Goal: Transaction & Acquisition: Purchase product/service

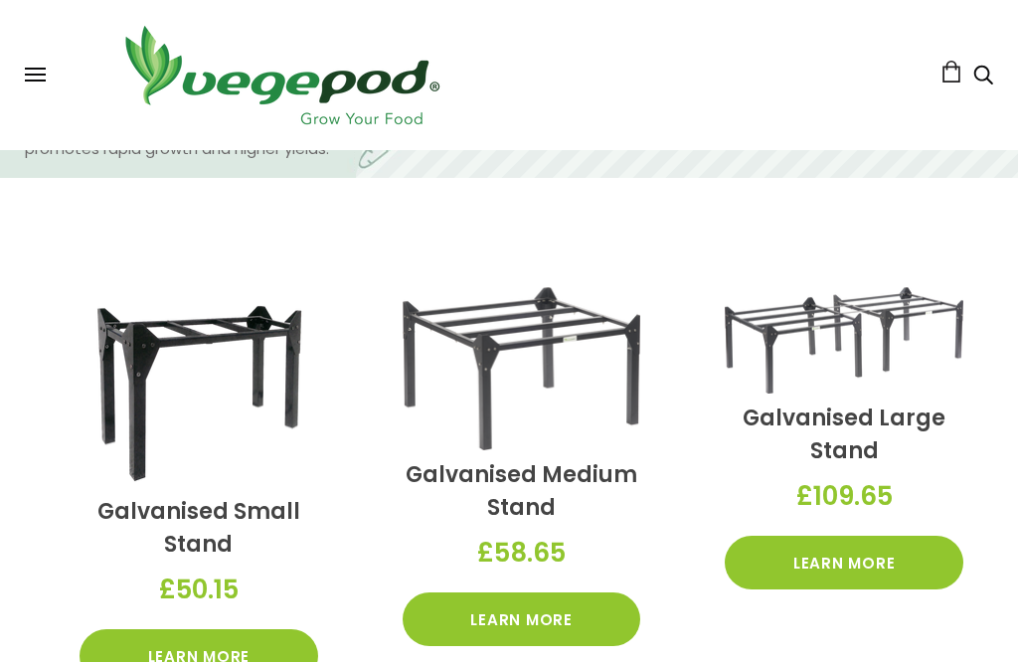
scroll to position [1464, 0]
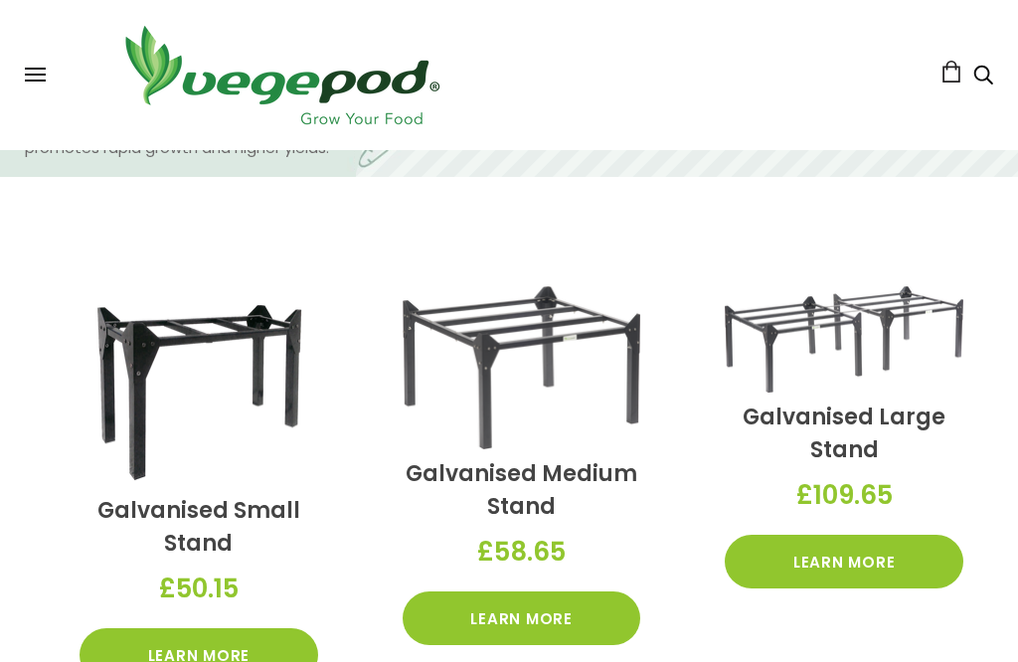
click at [134, 649] on link "Learn More" at bounding box center [199, 655] width 239 height 54
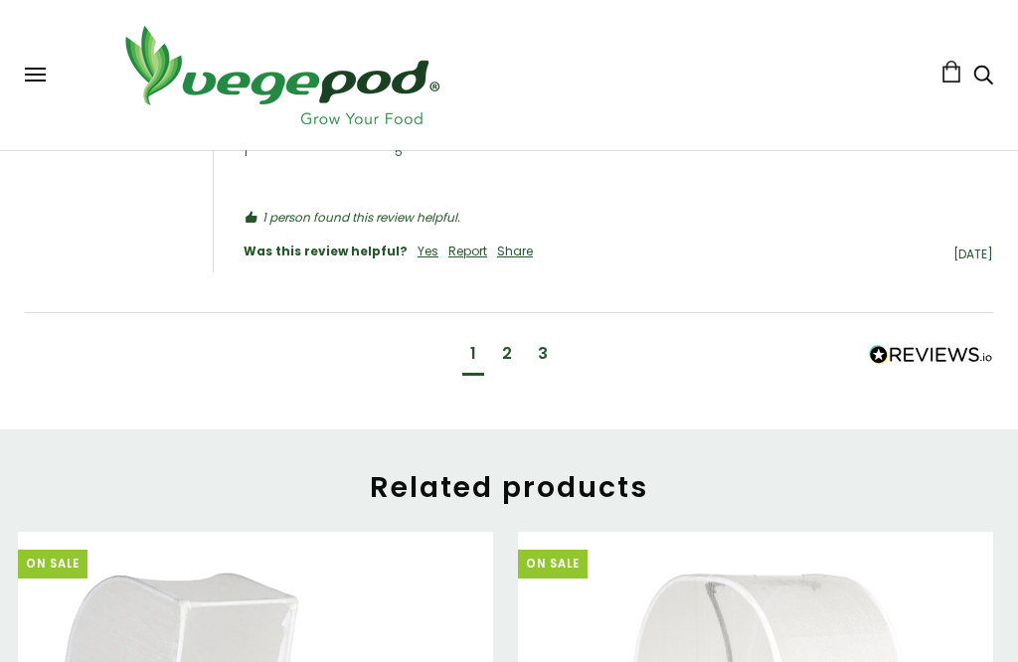
scroll to position [2263, 0]
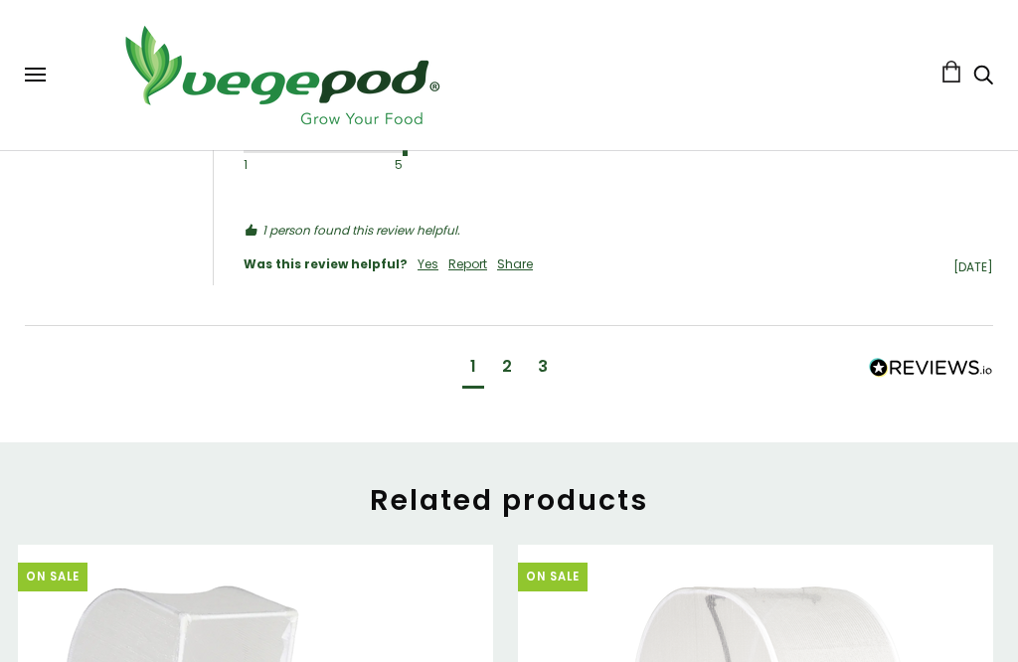
click at [499, 352] on div "2" at bounding box center [507, 369] width 26 height 37
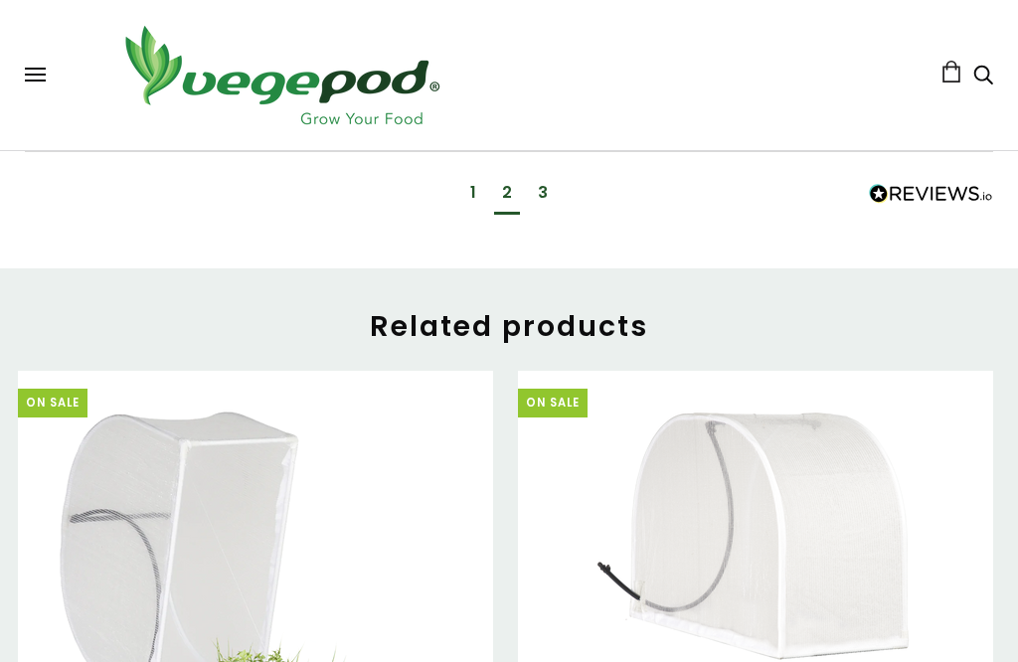
scroll to position [2441, 0]
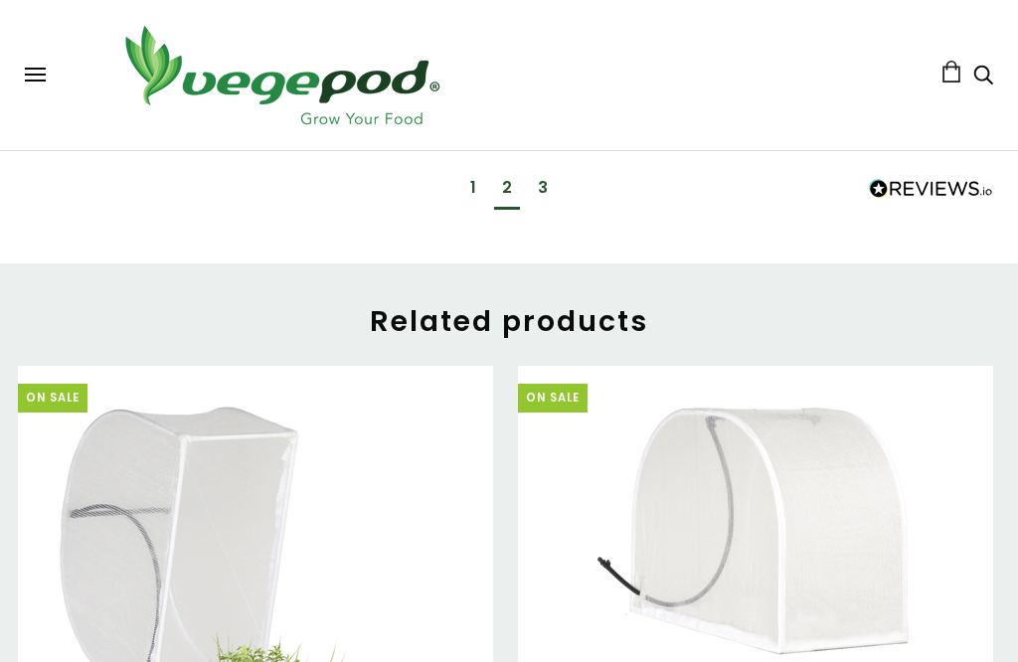
click at [540, 180] on div "3" at bounding box center [543, 188] width 10 height 22
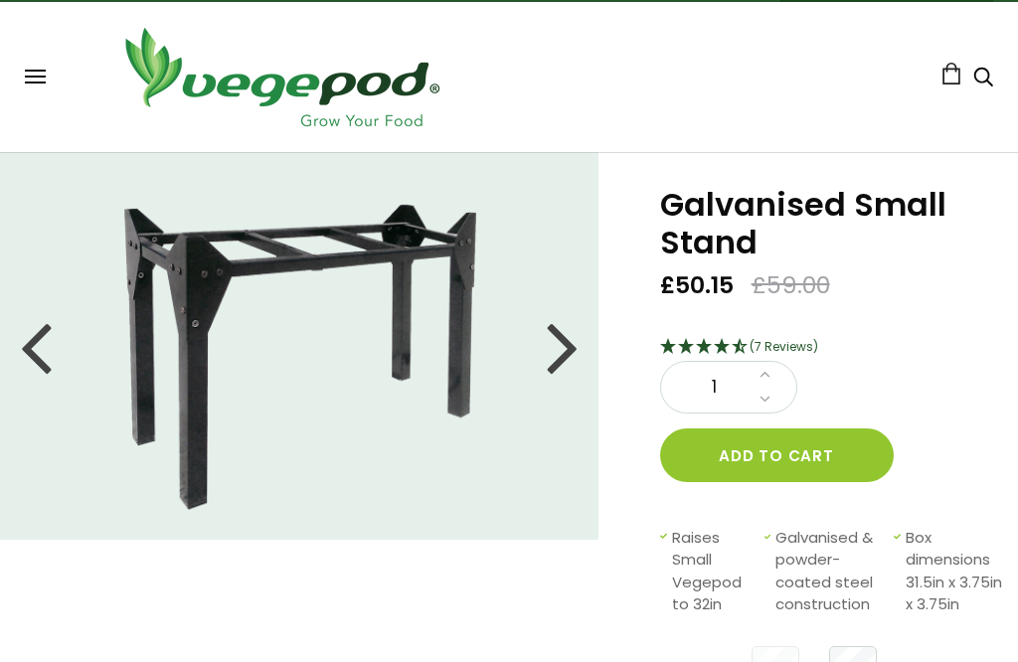
scroll to position [87, 0]
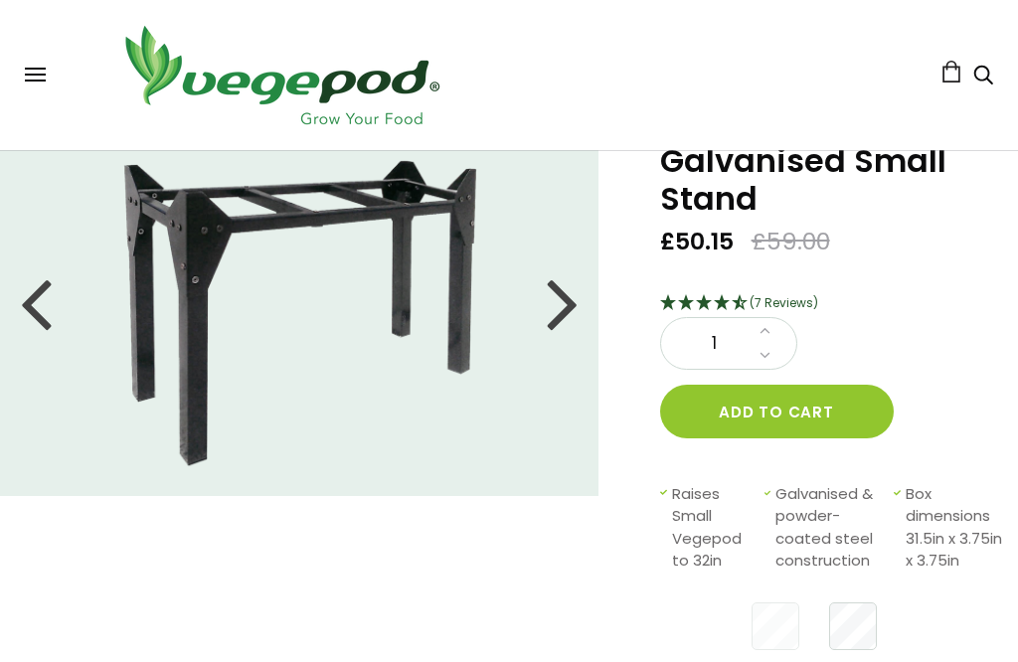
click at [732, 421] on button "Add to cart" at bounding box center [777, 412] width 234 height 54
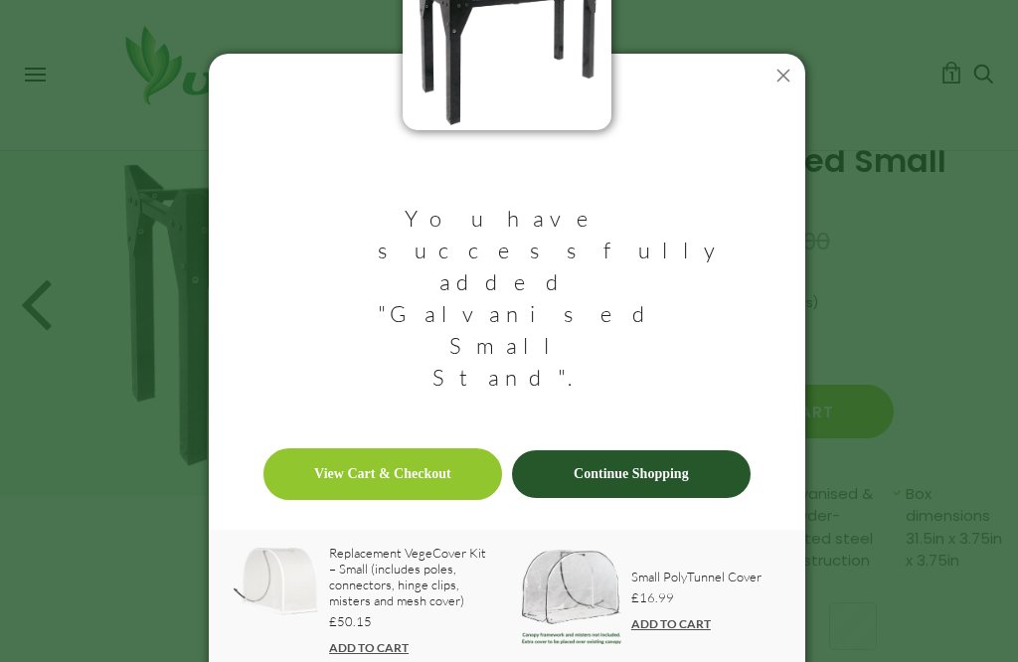
scroll to position [55, 0]
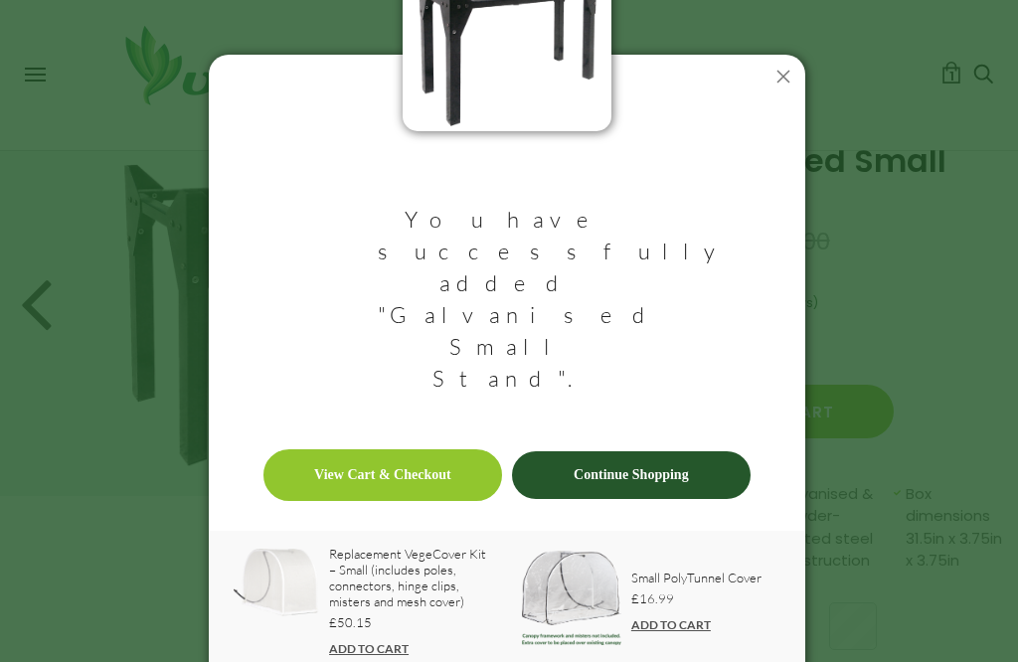
click at [536, 451] on link "Continue Shopping" at bounding box center [631, 475] width 239 height 48
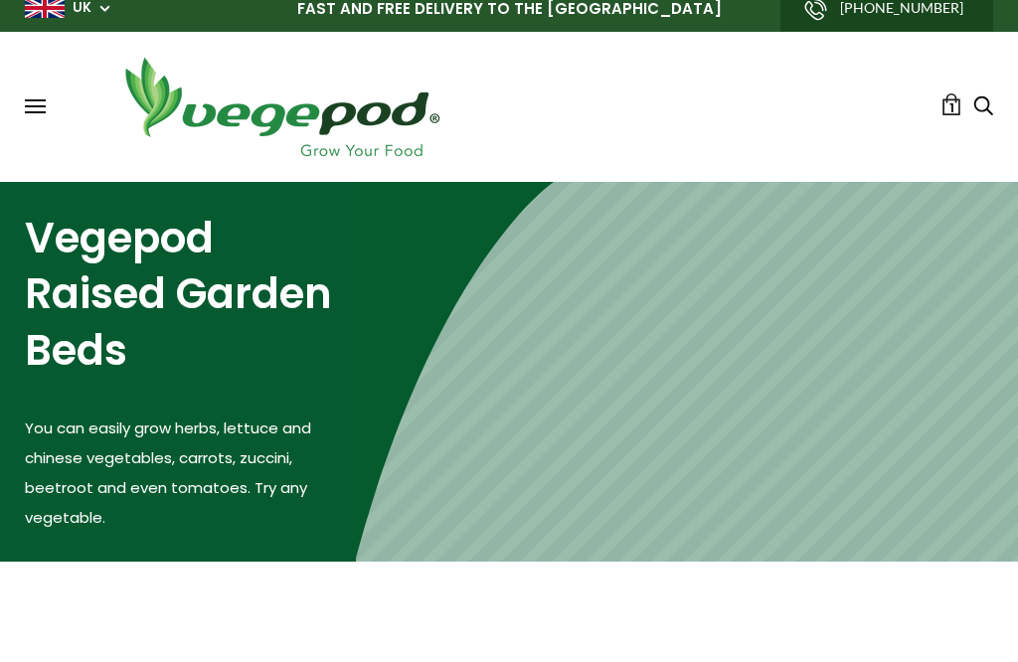
scroll to position [16, 0]
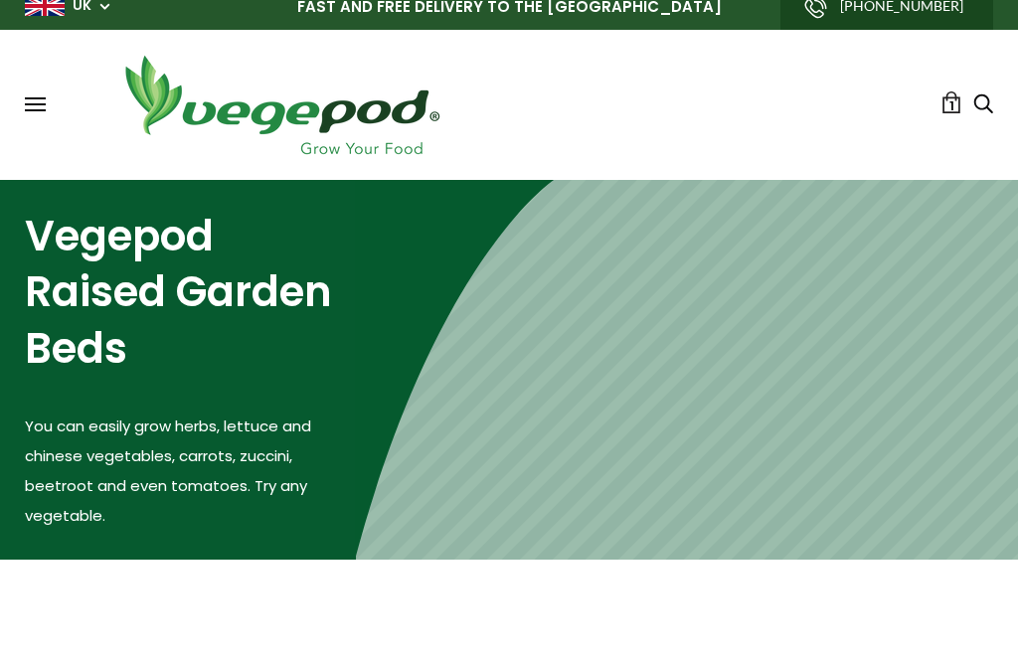
click at [949, 113] on span "1" at bounding box center [951, 105] width 5 height 19
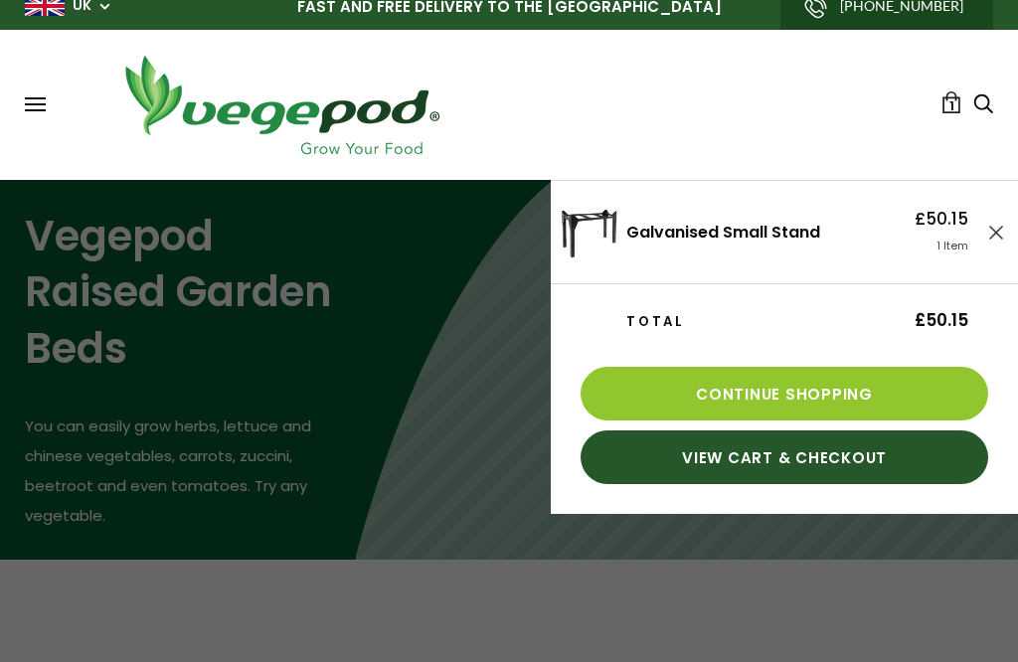
click at [627, 468] on link "View Cart & Checkout" at bounding box center [785, 457] width 408 height 54
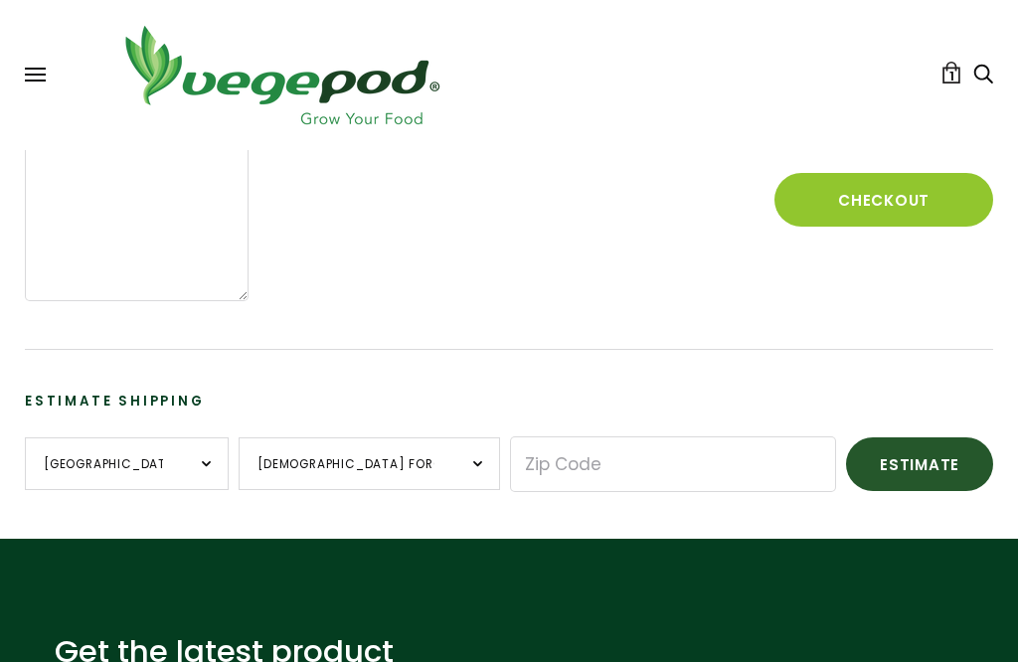
scroll to position [447, 0]
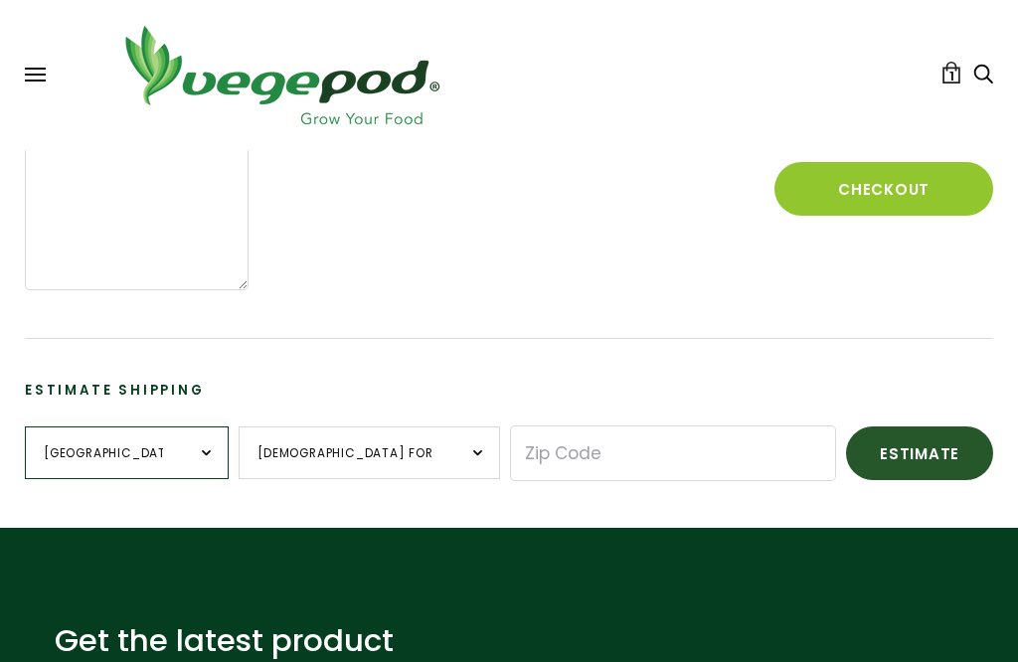
click at [186, 436] on select "United Kingdom --- Guernsey Isle of Man Jersey United Kingdom" at bounding box center [127, 453] width 204 height 53
select select "United Kingdom"
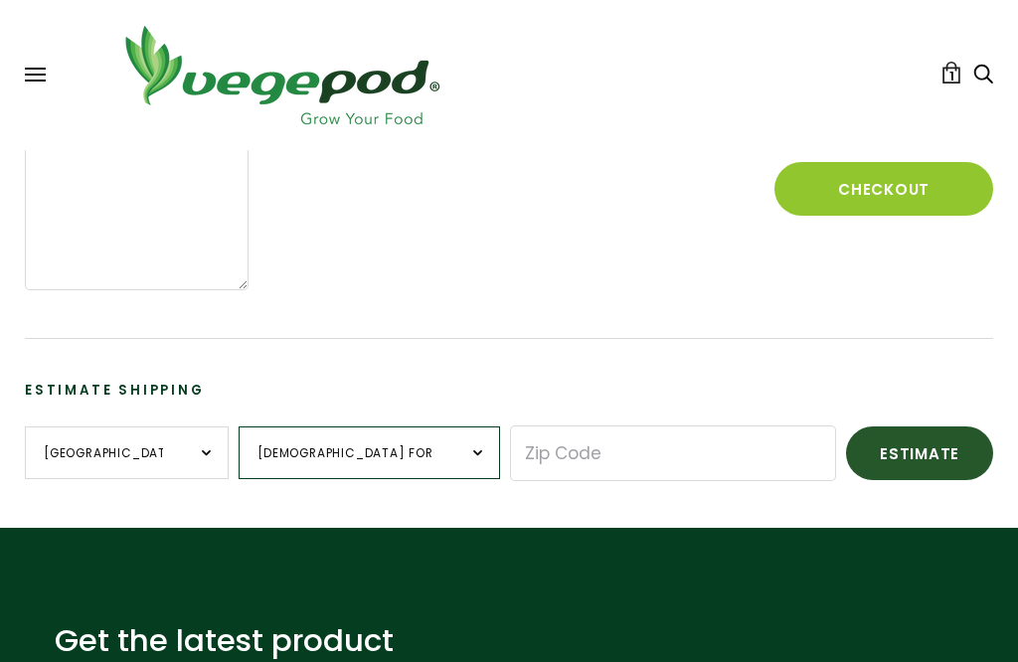
click at [413, 444] on select "British Forces England Northern Ireland Scotland Wales" at bounding box center [369, 453] width 261 height 53
select select "England"
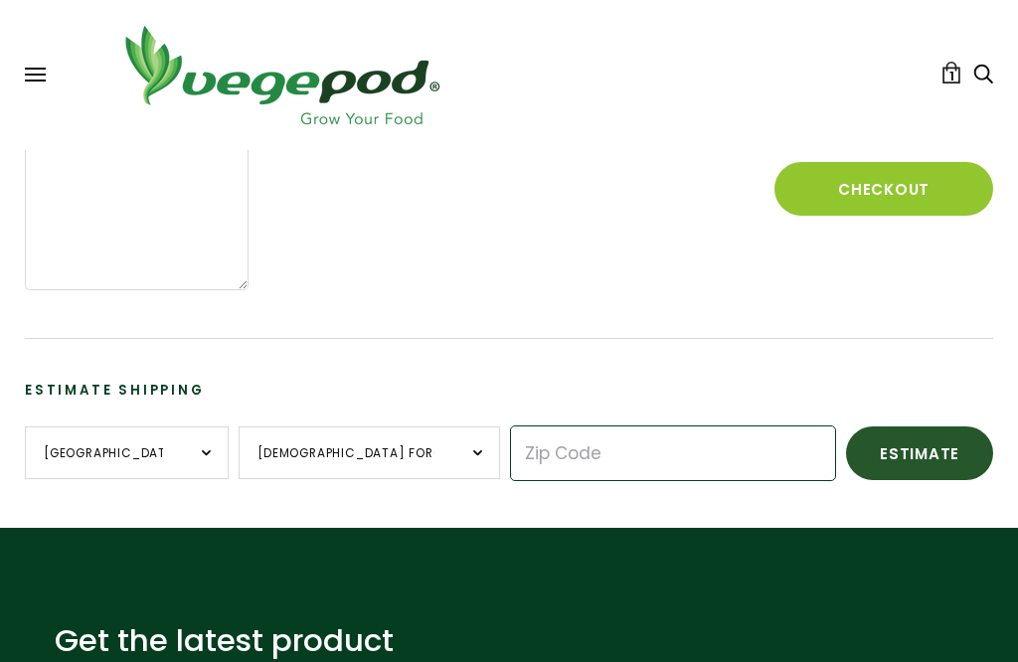
click at [526, 456] on input "Zip Code" at bounding box center [673, 454] width 326 height 56
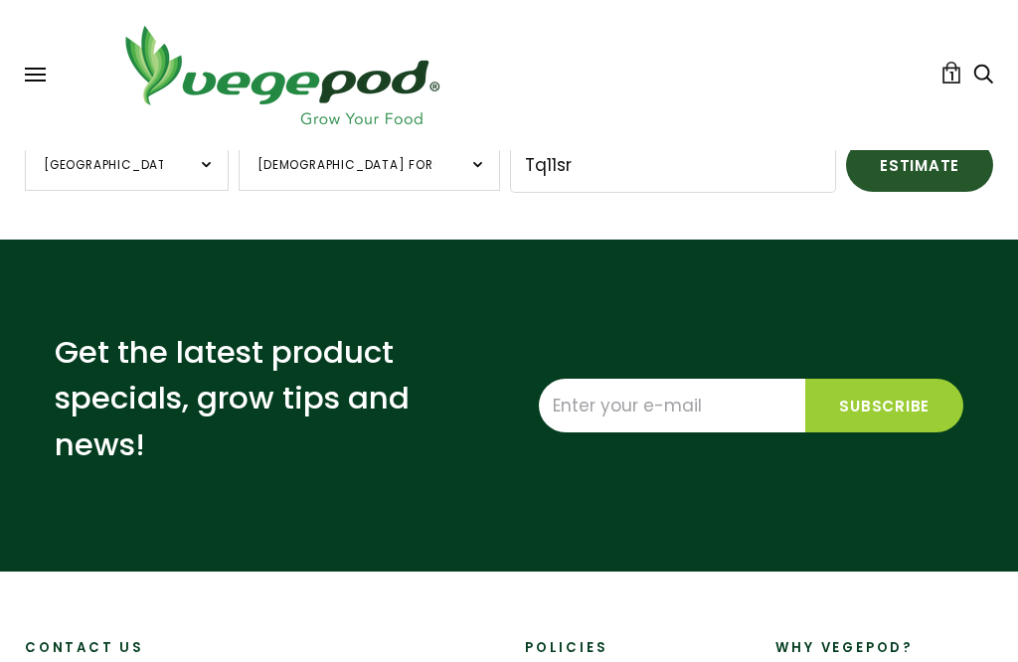
click at [846, 175] on button "Estimate" at bounding box center [919, 165] width 147 height 54
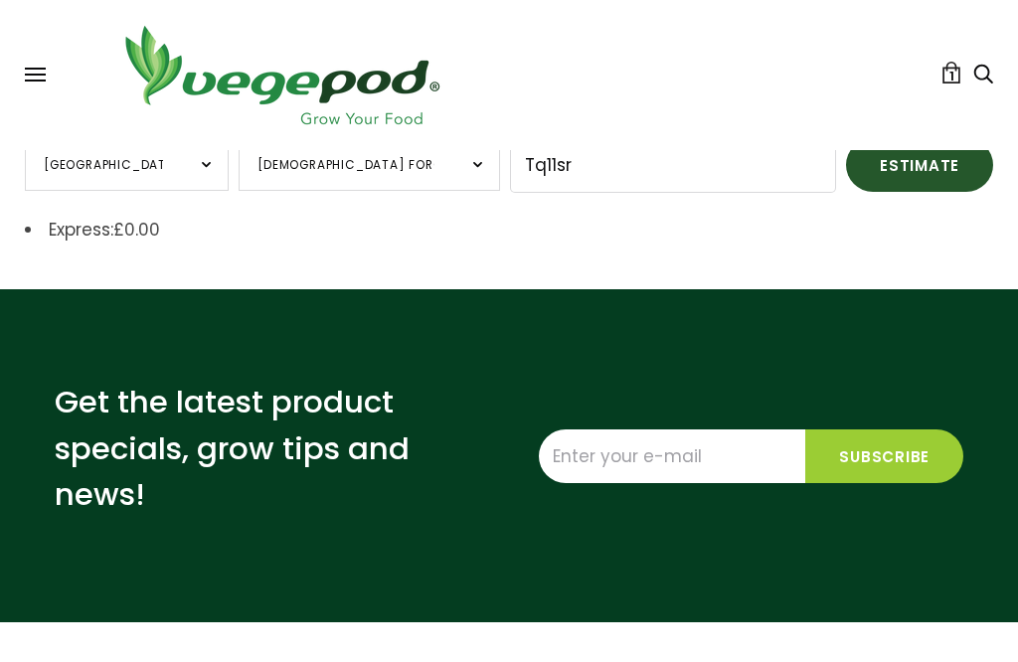
click at [846, 164] on button "Estimate" at bounding box center [919, 165] width 147 height 54
click at [846, 173] on button "Estimate" at bounding box center [919, 165] width 147 height 54
click at [846, 170] on button "Estimate" at bounding box center [919, 165] width 147 height 54
click at [512, 161] on input "Tq11sr" at bounding box center [673, 165] width 326 height 56
type input "TQ11SR"
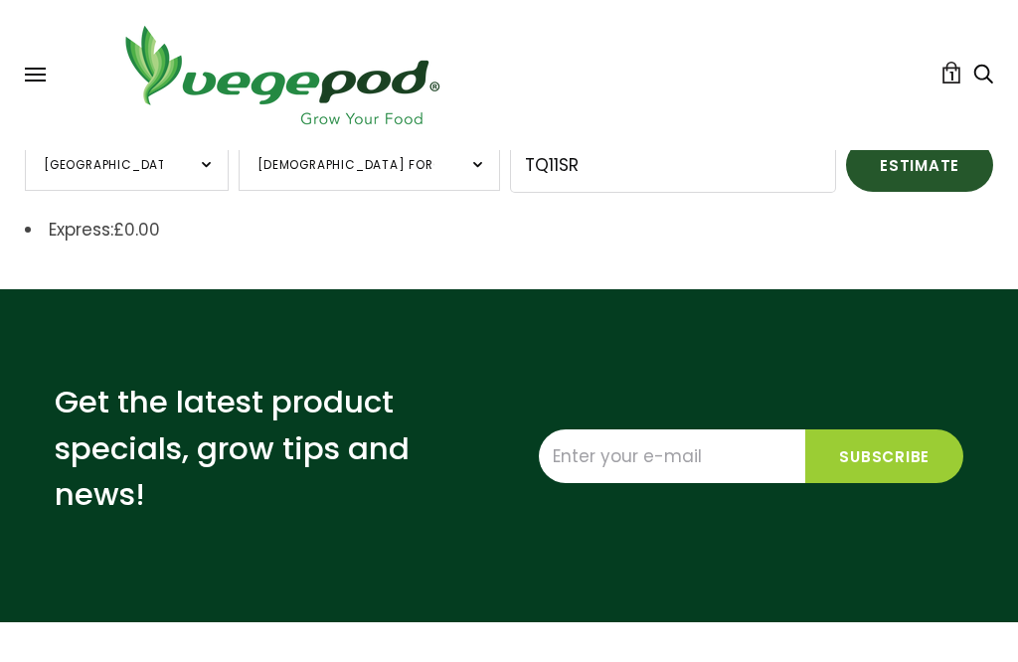
click at [846, 173] on button "Estimate" at bounding box center [919, 165] width 147 height 54
click at [510, 173] on input "TQ11SR" at bounding box center [673, 165] width 326 height 56
click at [510, 160] on input "TQ11SR" at bounding box center [673, 165] width 326 height 56
click at [533, 173] on input "TQ11SR" at bounding box center [673, 165] width 326 height 56
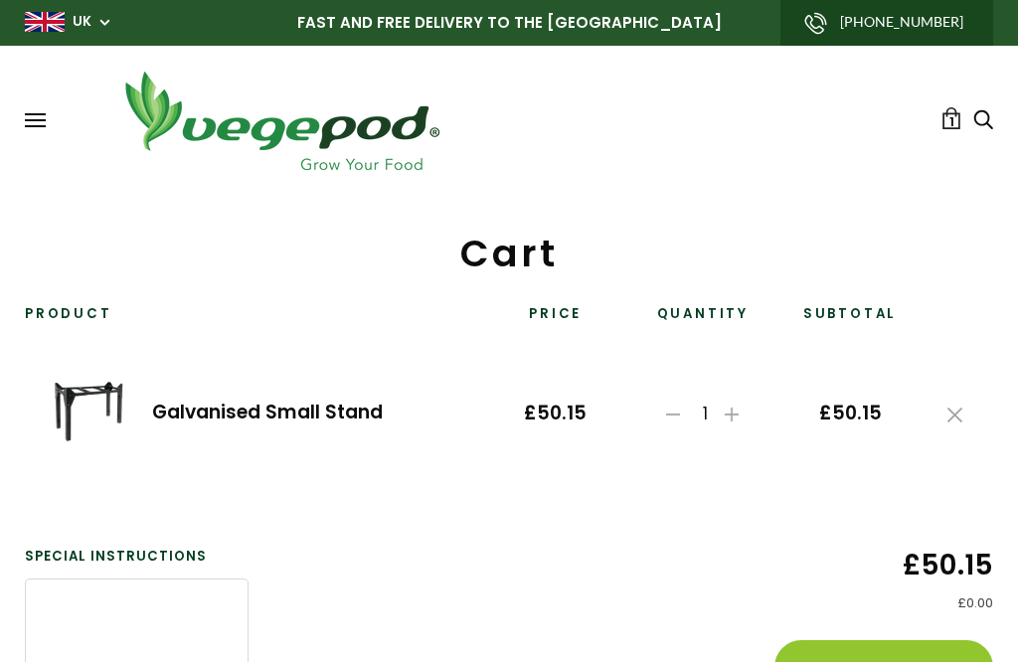
scroll to position [0, 0]
